Goal: Communication & Community: Answer question/provide support

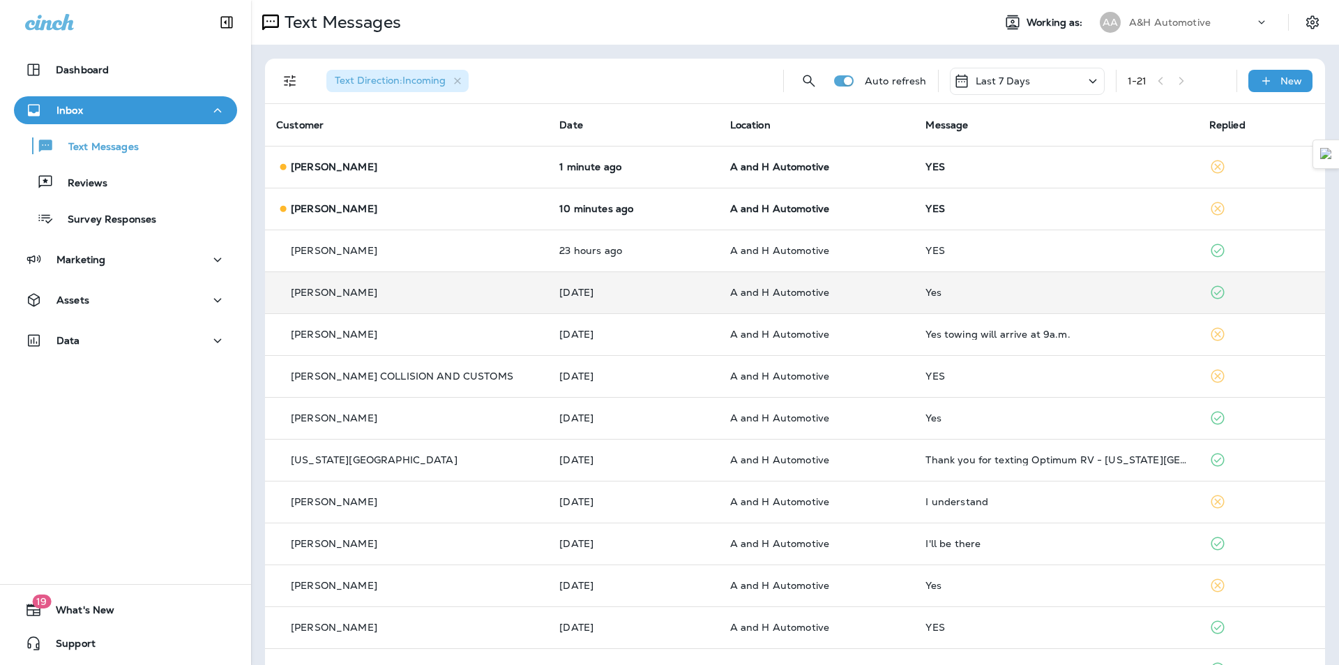
click at [902, 295] on td "A and H Automotive" at bounding box center [817, 292] width 196 height 42
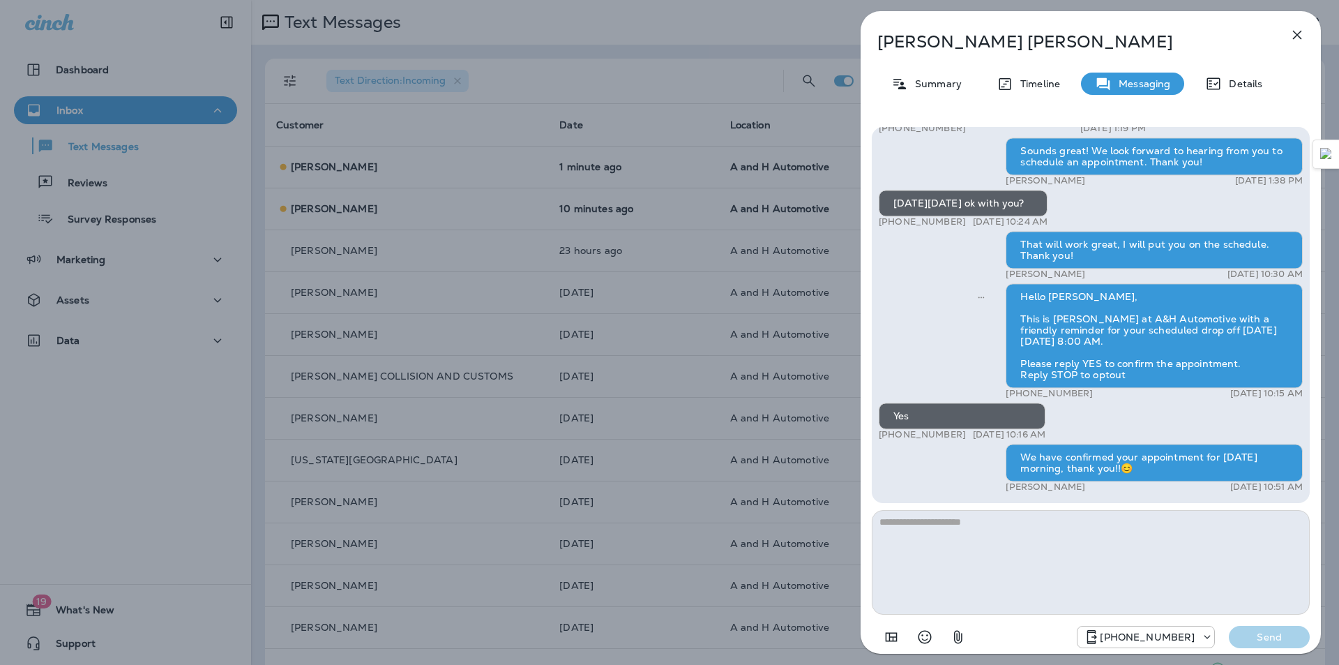
click at [1062, 460] on div "We have confirmed your appointment for [DATE] morning, thank you!!😊" at bounding box center [1154, 463] width 297 height 38
copy div "We have confirmed your appointment for [DATE] morning, thank you!!😊"
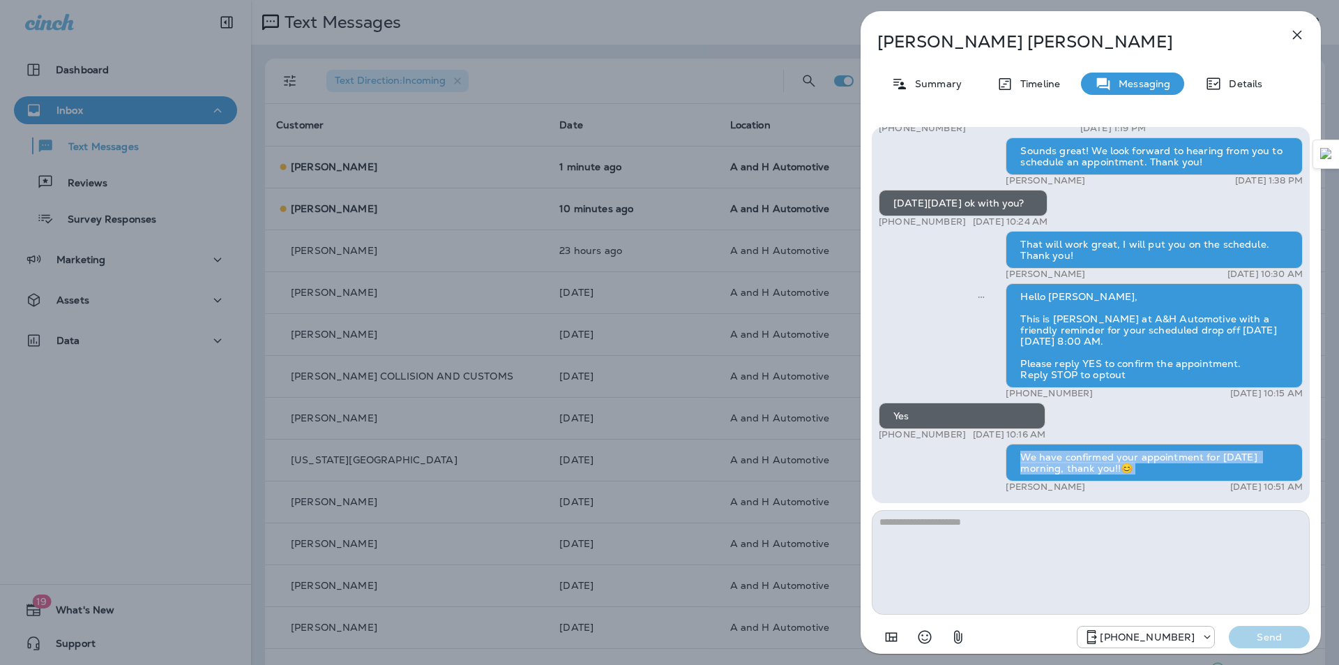
click at [676, 435] on div "[PERSON_NAME] Summary Timeline Messaging Details Hi [PERSON_NAME], this is [PER…" at bounding box center [669, 332] width 1339 height 665
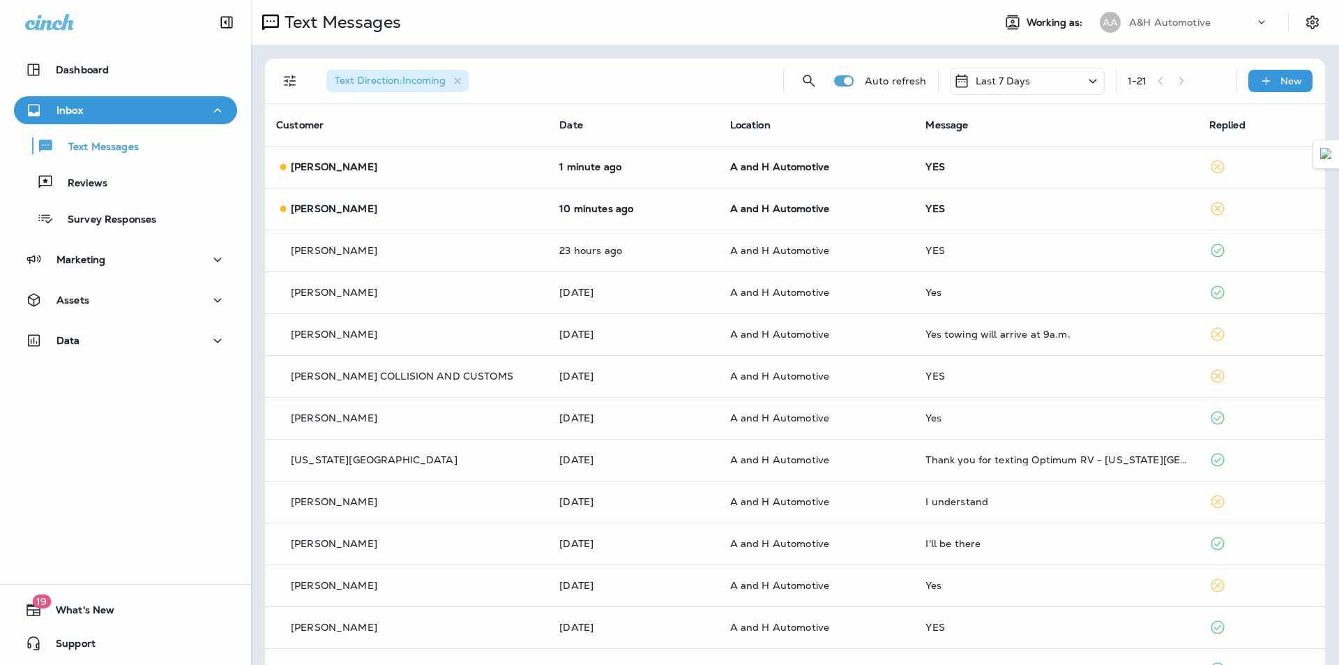
click at [800, 171] on div at bounding box center [669, 332] width 1339 height 665
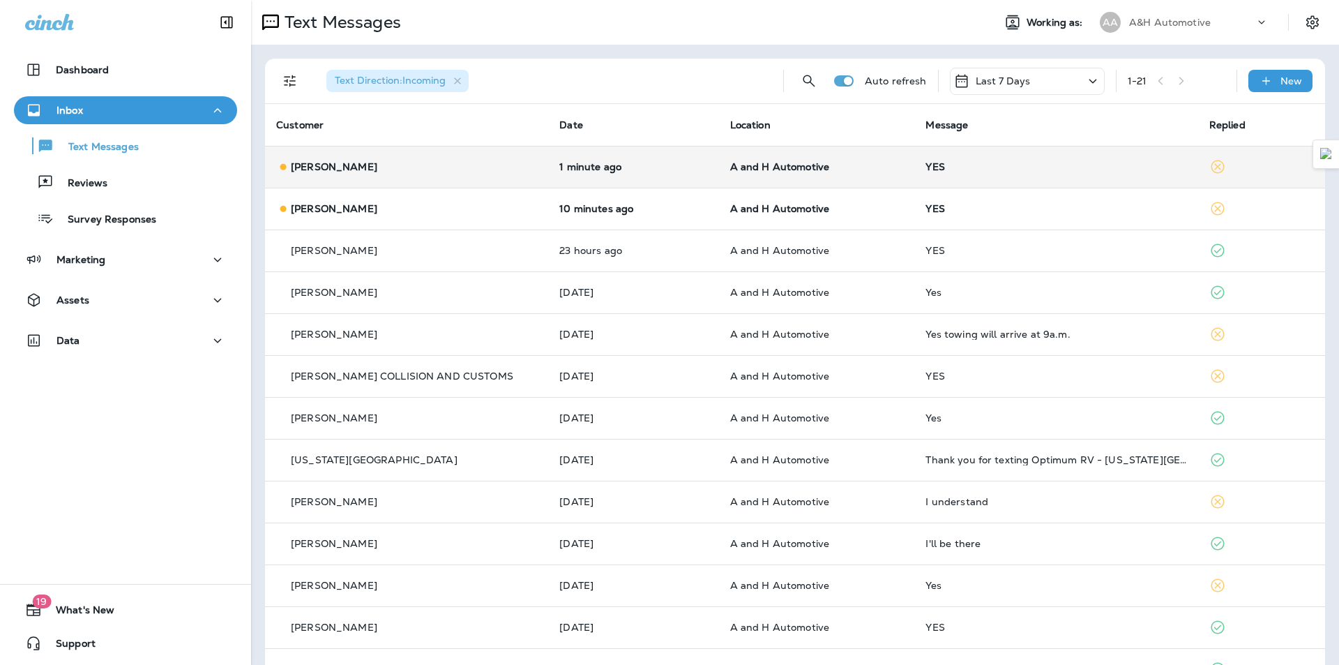
click at [826, 174] on td "A and H Automotive" at bounding box center [817, 167] width 196 height 42
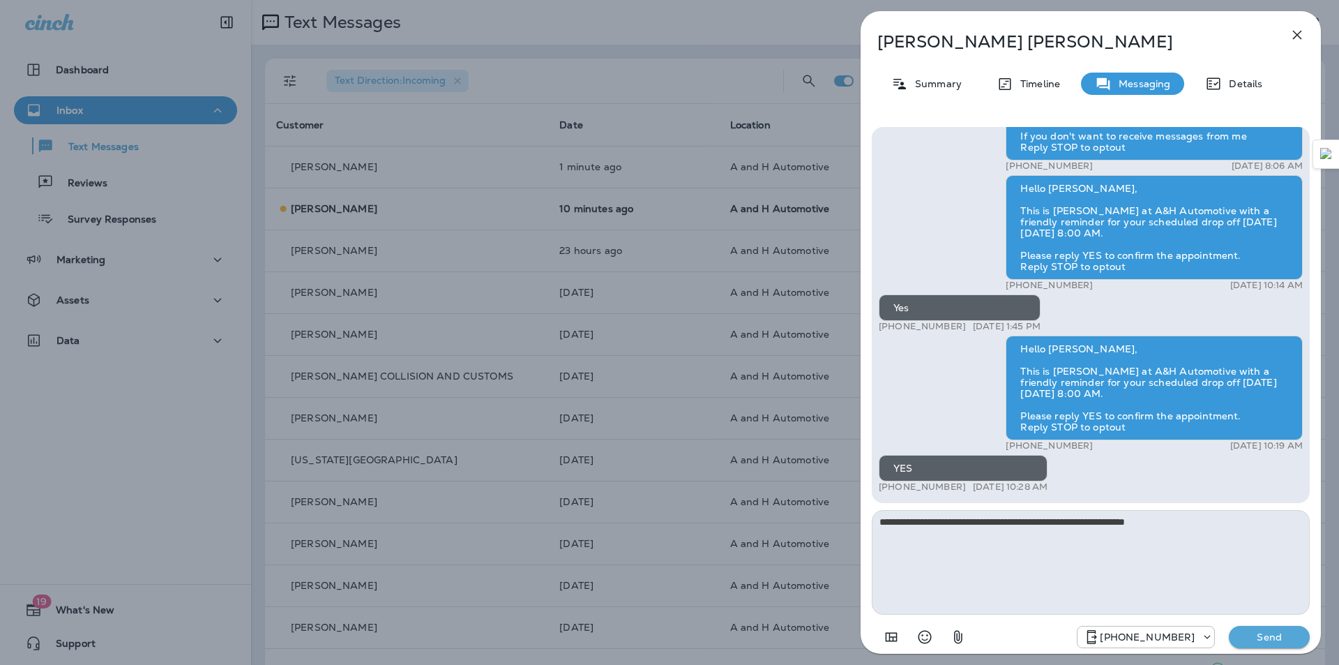
type textarea "**********"
click at [1258, 637] on p "Send" at bounding box center [1269, 637] width 59 height 13
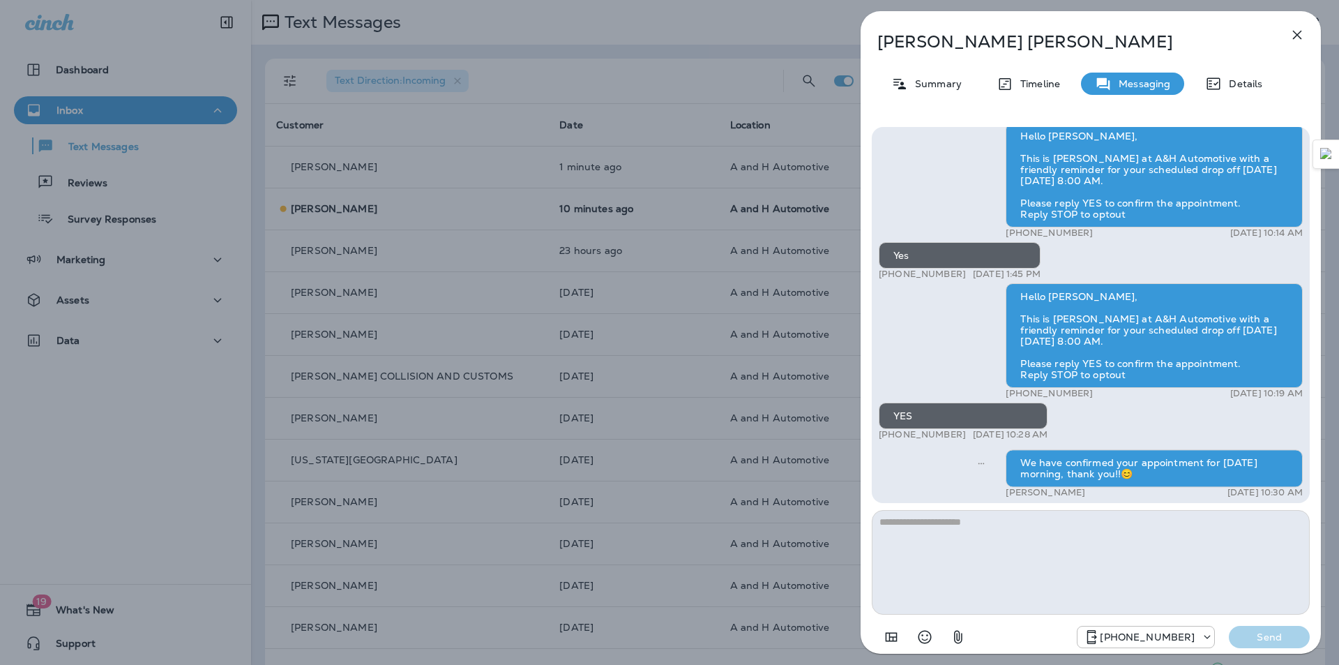
click at [1290, 32] on icon "button" at bounding box center [1297, 35] width 17 height 17
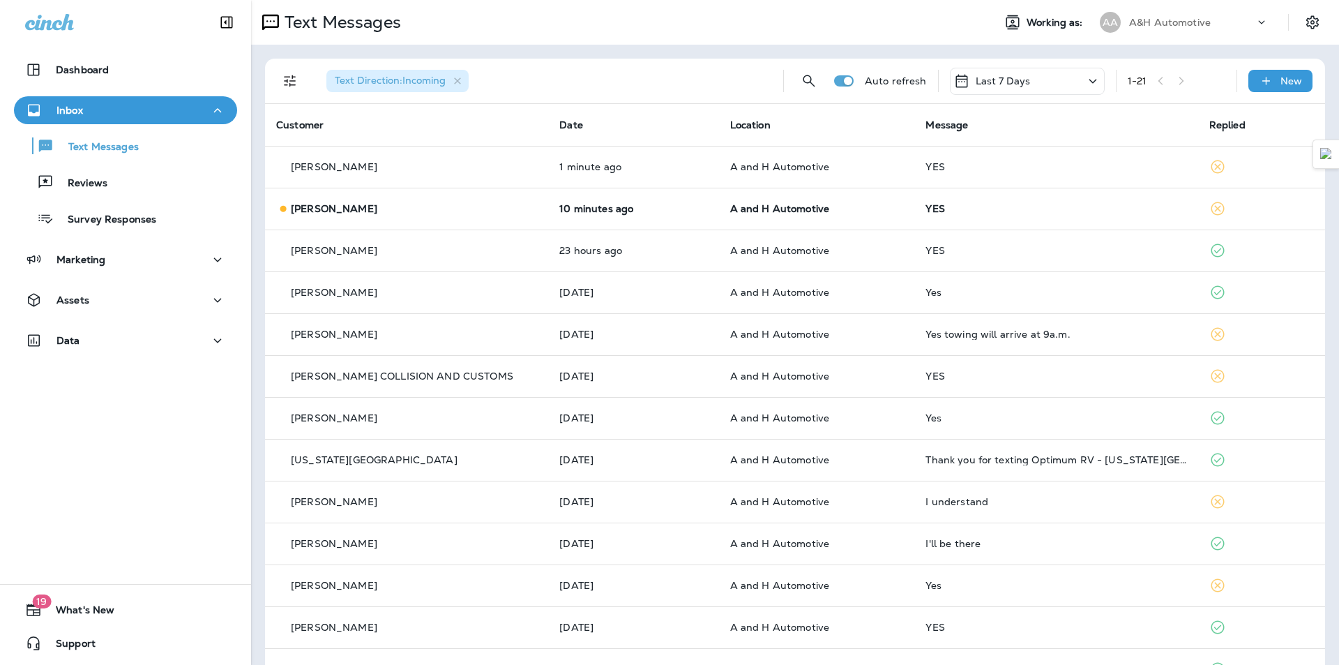
click at [705, 203] on td "10 minutes ago" at bounding box center [633, 209] width 170 height 42
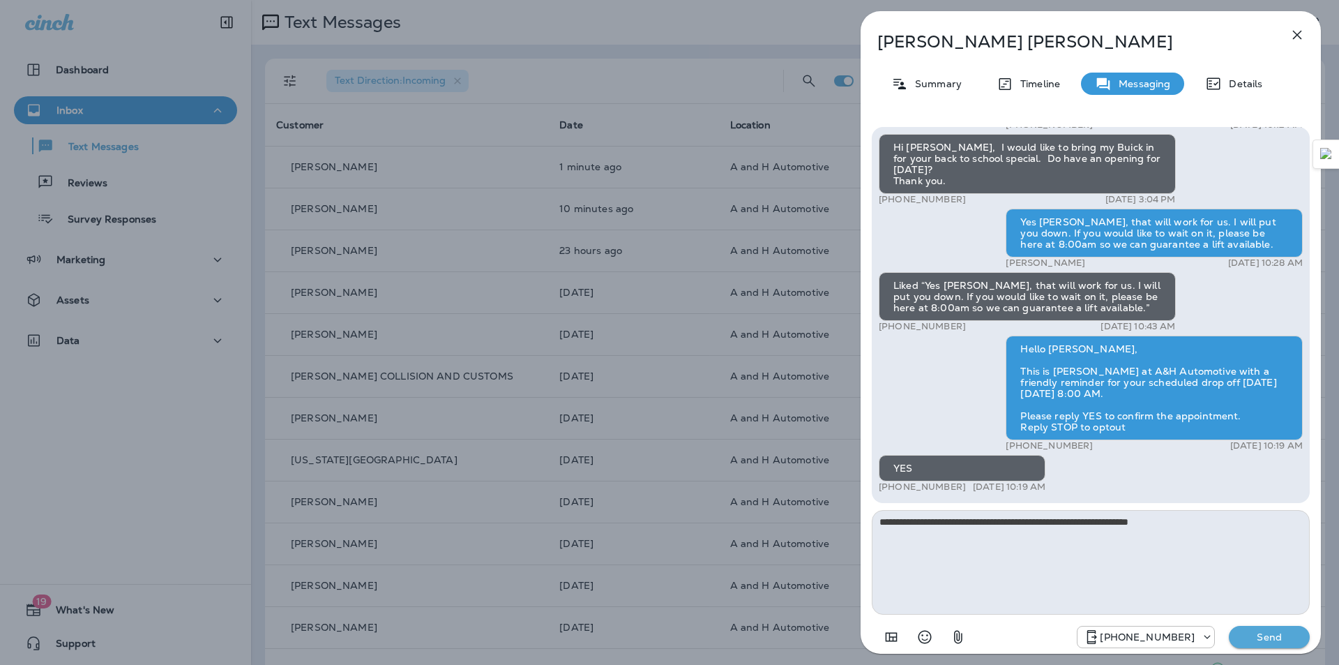
type textarea "**********"
click at [1271, 640] on p "Send" at bounding box center [1269, 637] width 59 height 13
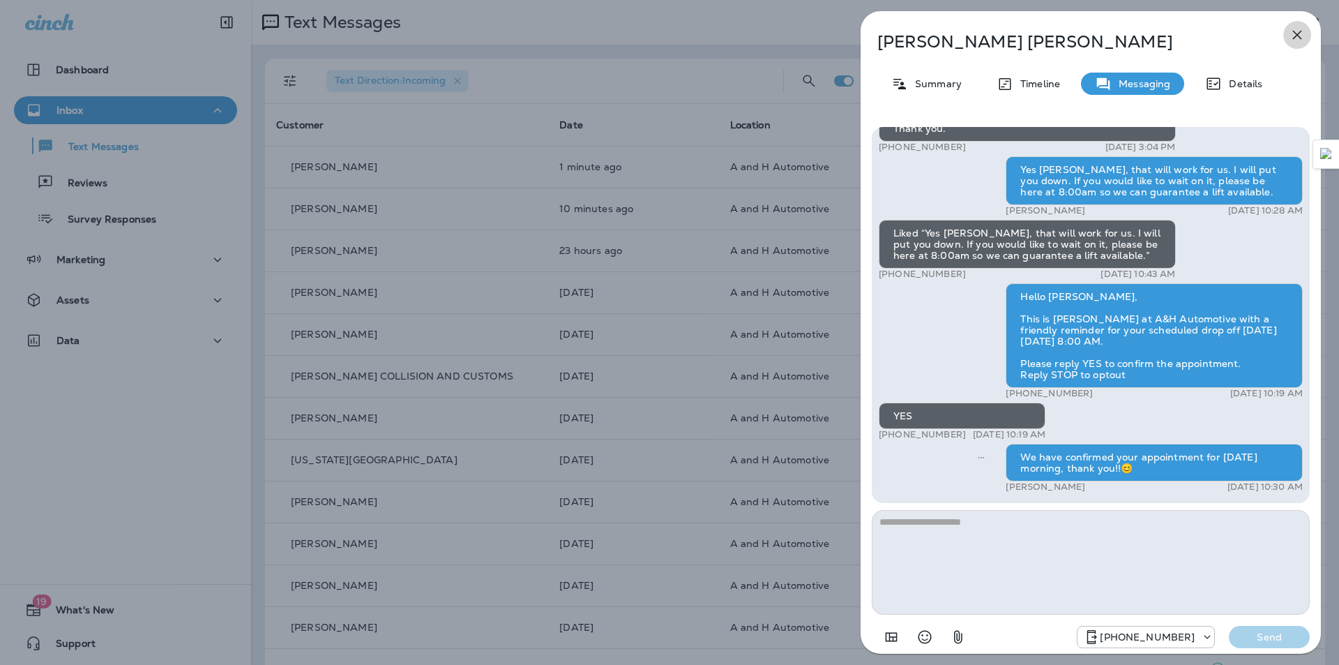
click at [1292, 33] on icon "button" at bounding box center [1297, 35] width 17 height 17
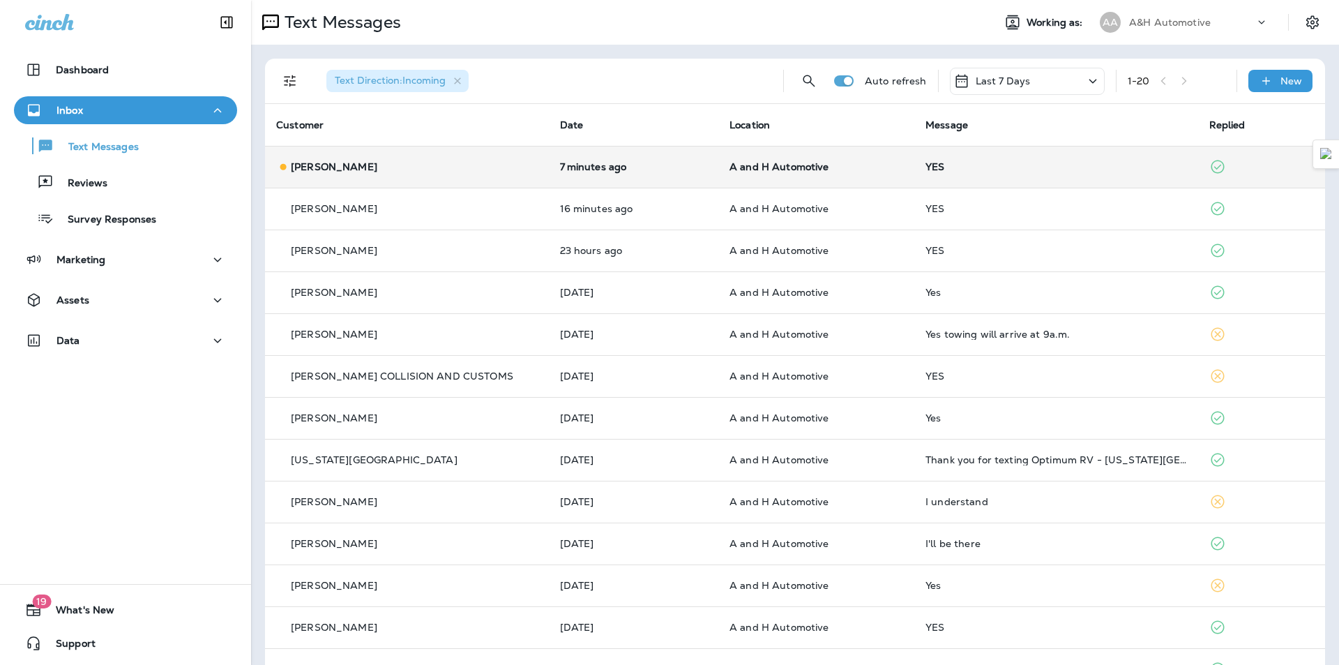
click at [971, 158] on td "YES" at bounding box center [1056, 167] width 284 height 42
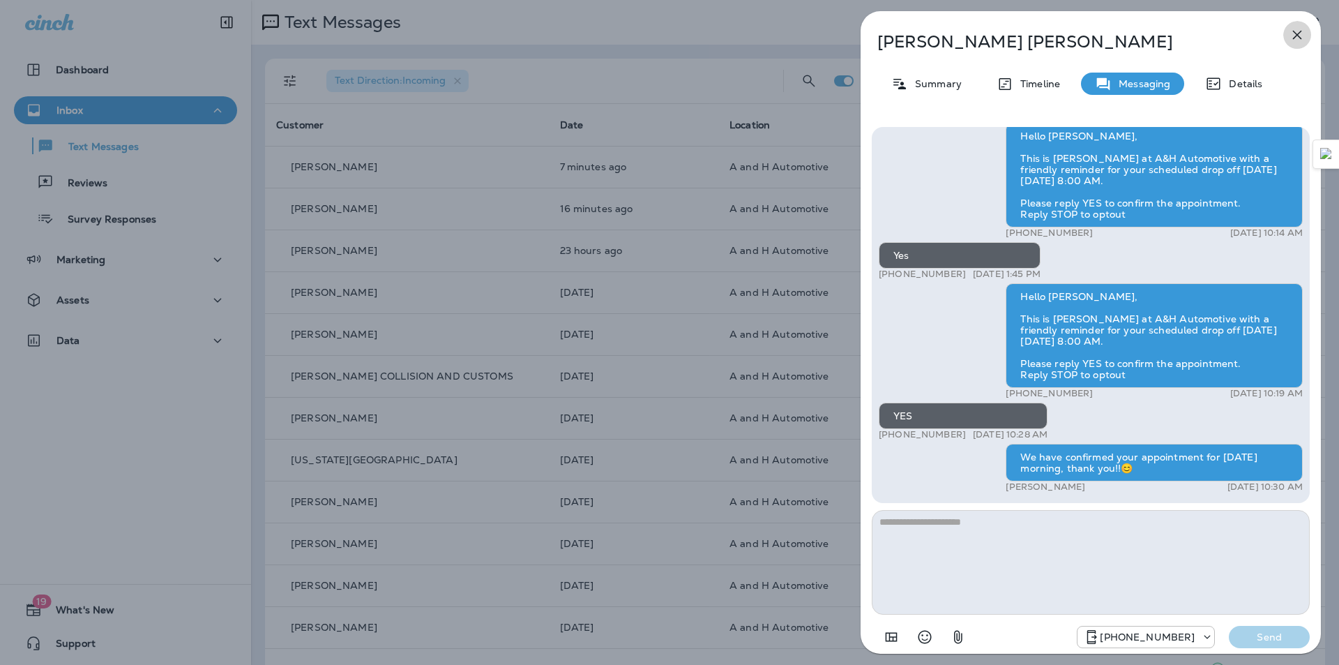
click at [1295, 38] on icon "button" at bounding box center [1297, 35] width 9 height 9
